Goal: Task Accomplishment & Management: Complete application form

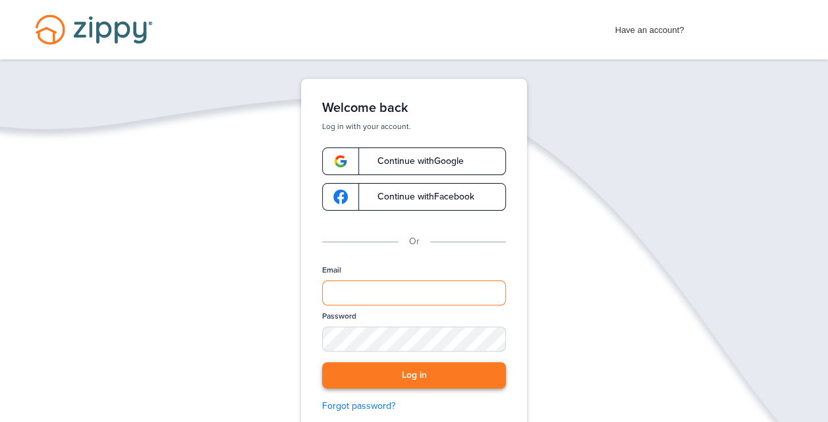
type input "**********"
click at [420, 376] on button "Log in" at bounding box center [414, 375] width 184 height 27
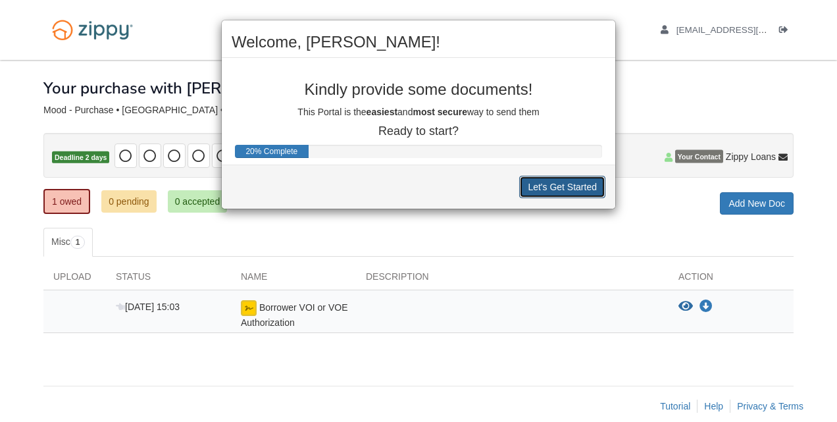
click at [561, 186] on button "Let's Get Started" at bounding box center [562, 187] width 86 height 22
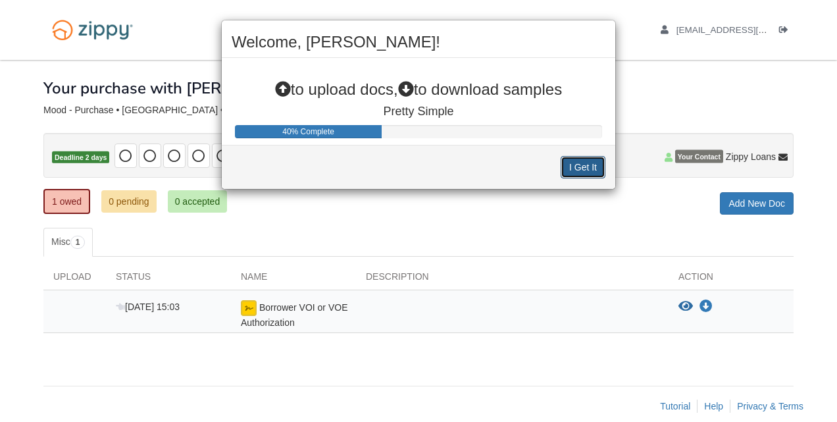
click at [582, 167] on button "I Get It" at bounding box center [583, 167] width 45 height 22
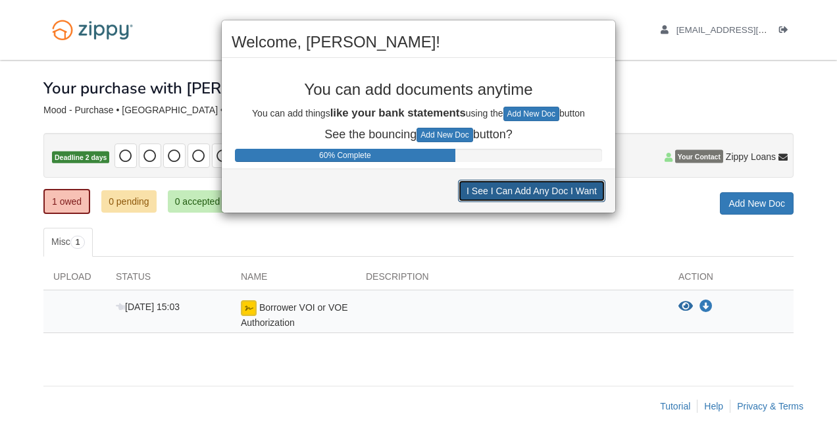
click at [568, 190] on button "I See I Can Add Any Doc I Want" at bounding box center [531, 191] width 147 height 22
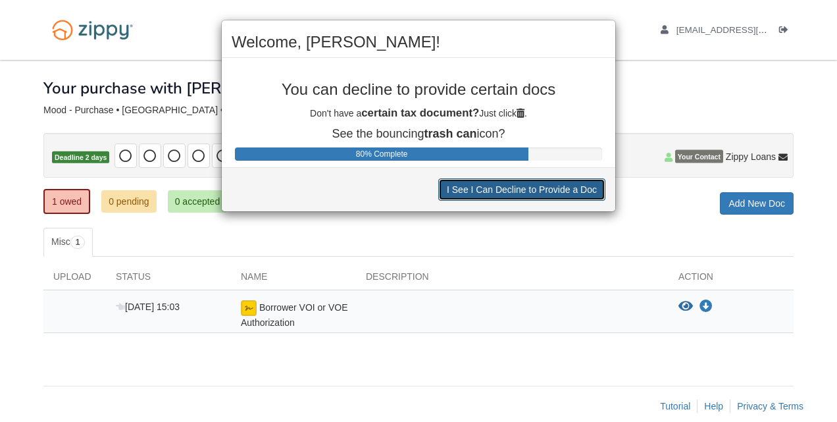
click at [568, 190] on button "I See I Can Decline to Provide a Doc" at bounding box center [521, 189] width 167 height 22
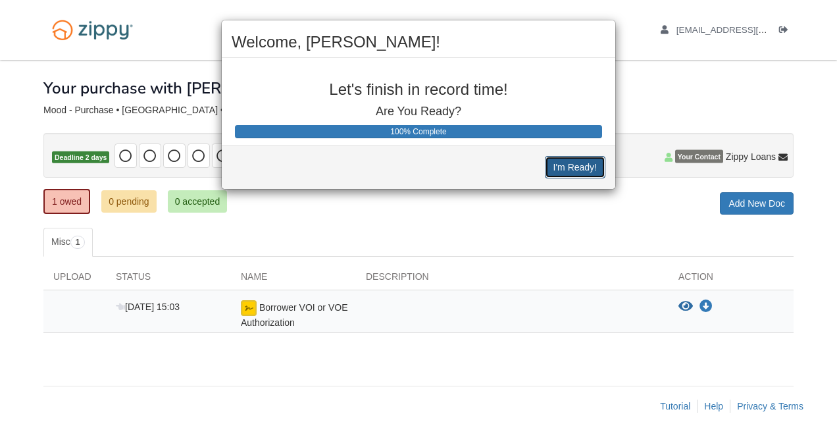
click at [573, 168] on button "I'm Ready!" at bounding box center [575, 167] width 61 height 22
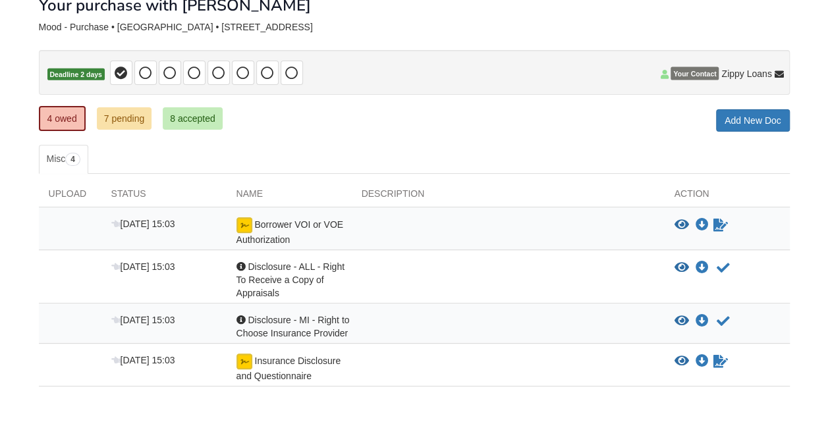
scroll to position [84, 0]
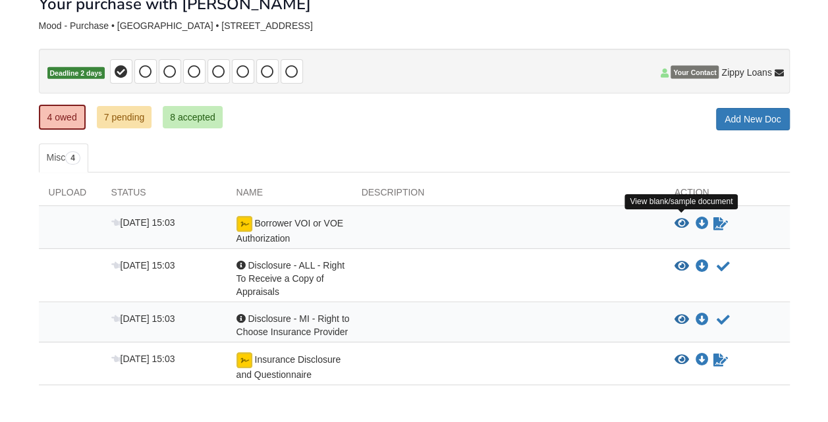
click at [679, 219] on icon "View Borrower VOI or VOE Authorization" at bounding box center [681, 223] width 14 height 13
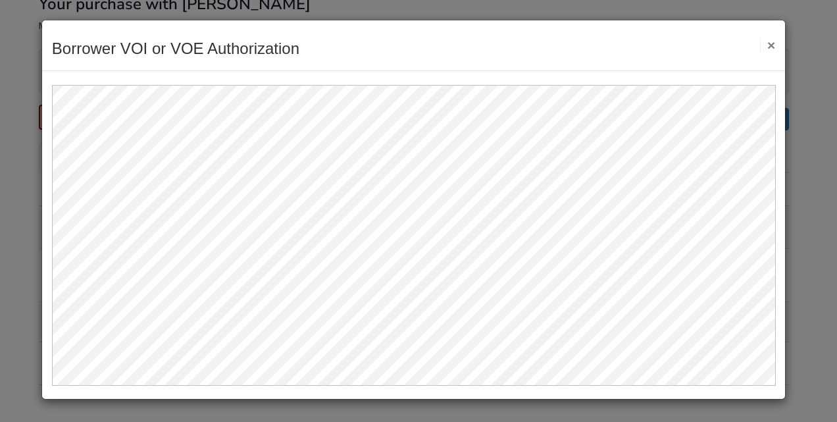
click at [771, 43] on button "×" at bounding box center [767, 45] width 15 height 14
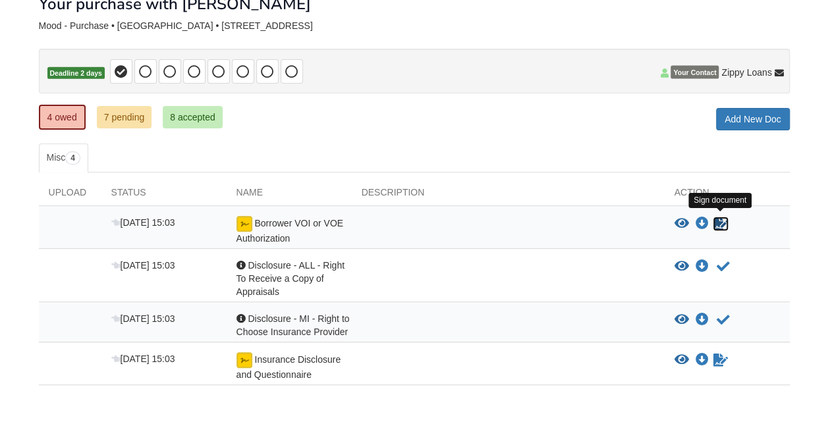
click at [719, 221] on icon "Sign Form" at bounding box center [720, 223] width 14 height 13
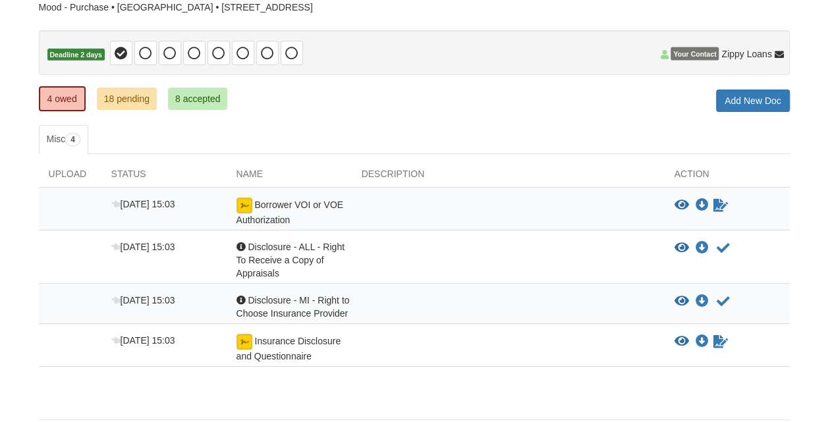
scroll to position [107, 0]
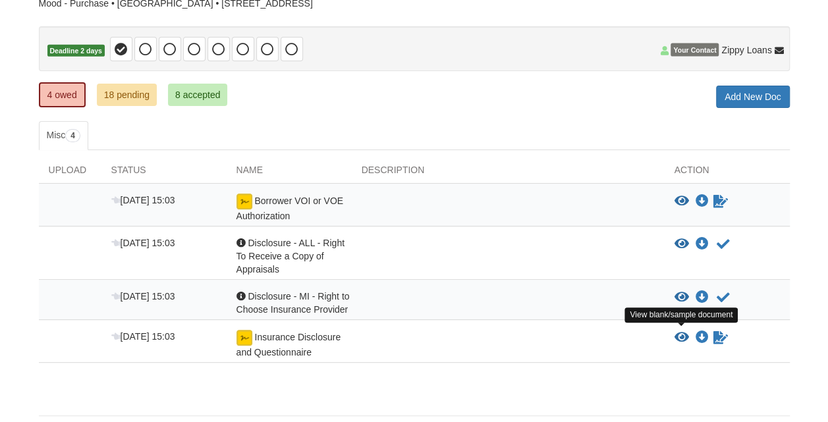
click at [677, 334] on icon "View Insurance Disclosure and Questionnaire" at bounding box center [681, 337] width 14 height 13
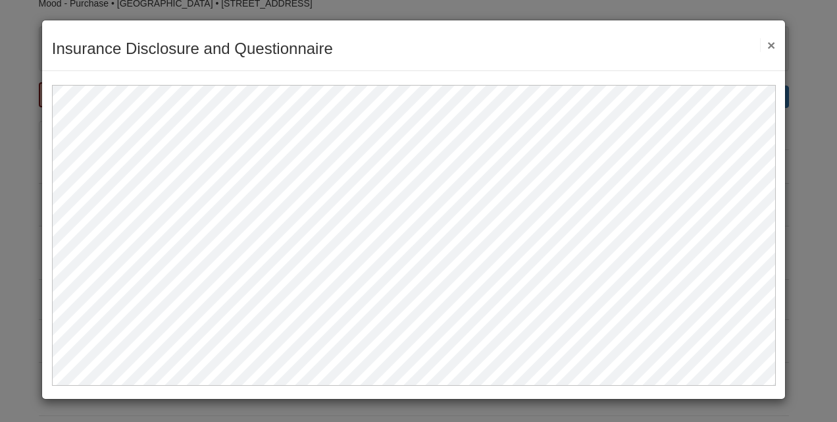
click at [771, 43] on button "×" at bounding box center [767, 45] width 15 height 14
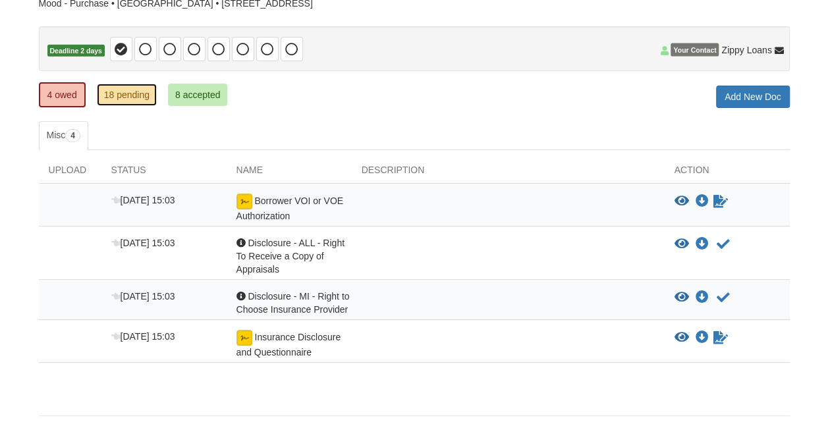
click at [126, 93] on link "18 pending" at bounding box center [127, 95] width 60 height 22
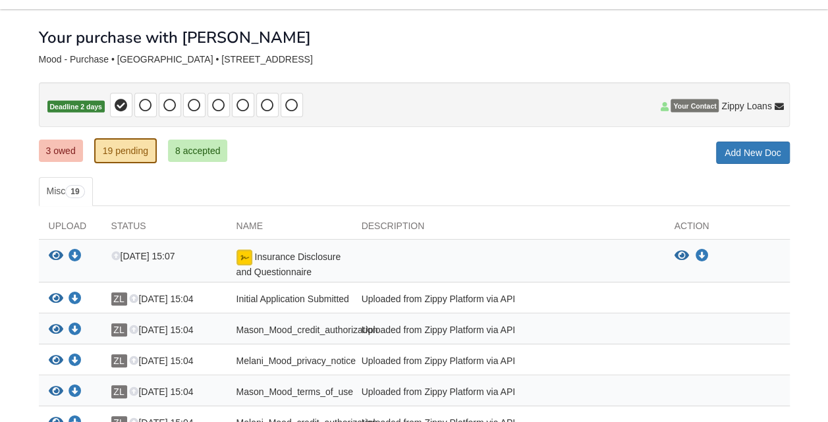
scroll to position [50, 0]
click at [59, 149] on link "3 owed" at bounding box center [61, 151] width 44 height 22
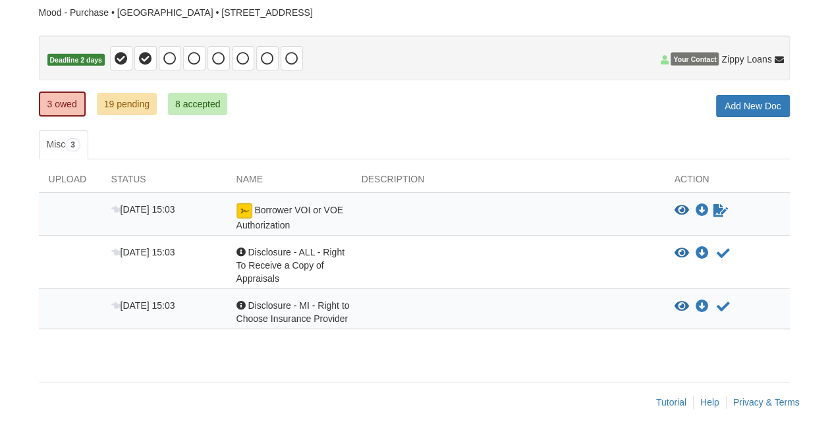
scroll to position [107, 0]
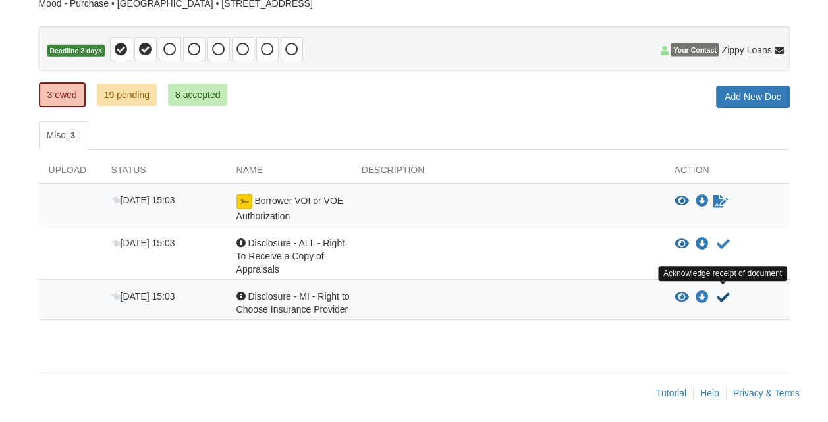
click at [719, 294] on icon "Acknowledge receipt of document" at bounding box center [722, 297] width 13 height 13
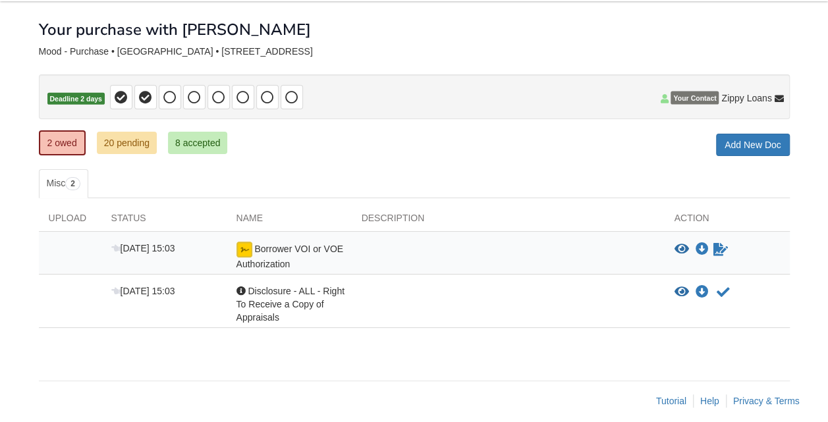
scroll to position [55, 0]
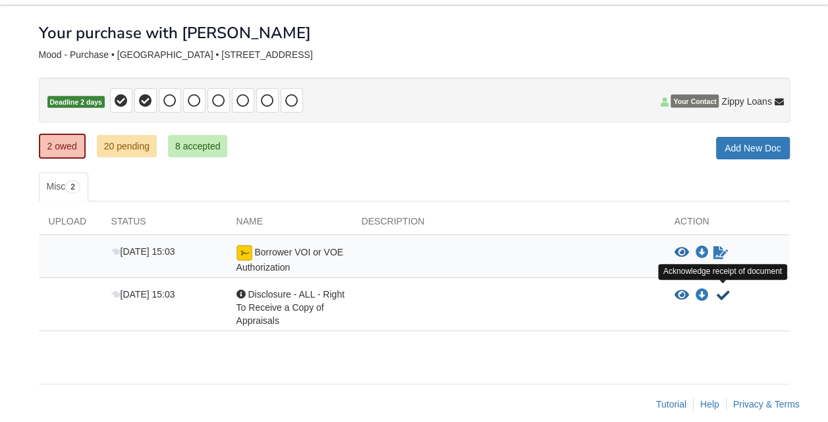
click at [718, 291] on icon "Acknowledge receipt of document" at bounding box center [722, 295] width 13 height 13
